Goal: Navigation & Orientation: Find specific page/section

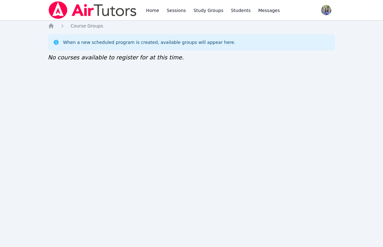
click at [116, 97] on div "Home Sessions Study Groups Students Messages Open user menu Tracie Hymer Open m…" at bounding box center [191, 123] width 383 height 247
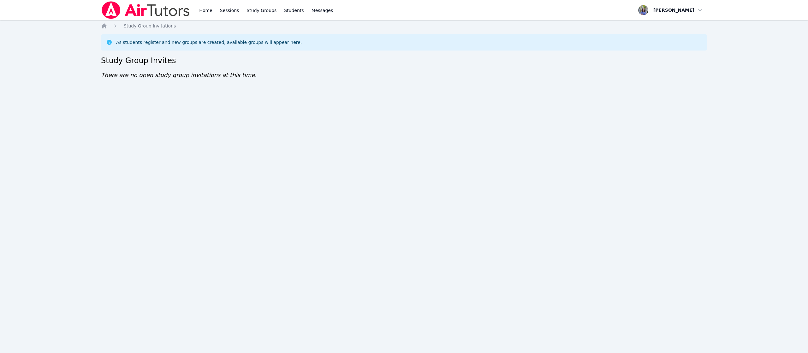
click at [10, 78] on div "Home Sessions Study Groups Students Messages Open user menu Tracie Hymer Open m…" at bounding box center [404, 176] width 808 height 353
